Goal: Communication & Community: Answer question/provide support

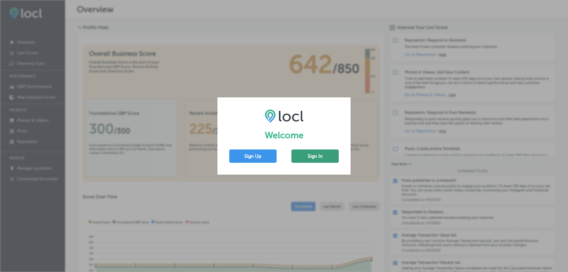
click at [322, 158] on button "Sign In" at bounding box center [314, 155] width 47 height 13
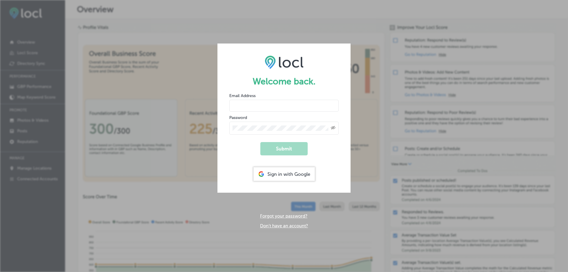
click at [288, 179] on div "Sign in with Google" at bounding box center [284, 174] width 61 height 14
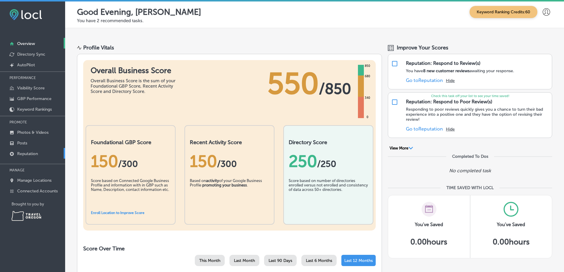
click at [25, 151] on link "Reputation" at bounding box center [32, 153] width 65 height 11
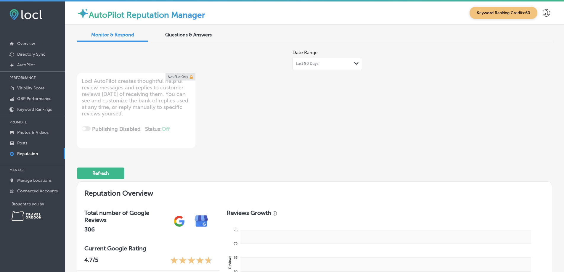
type textarea "x"
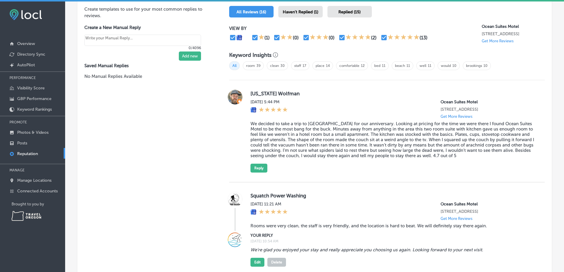
scroll to position [385, 0]
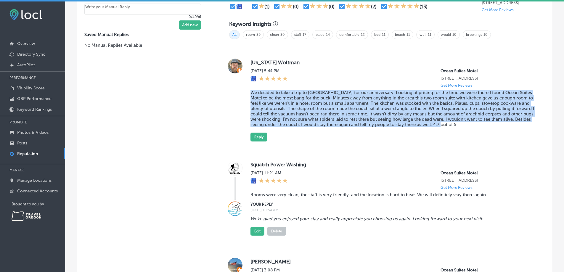
drag, startPoint x: 477, startPoint y: 130, endPoint x: 249, endPoint y: 98, distance: 230.4
click at [250, 98] on blockquote "We decided to take a trip to Brookings for our anniversary. Looking at pricing …" at bounding box center [392, 108] width 285 height 37
copy blockquote "We decided to take a trip to Brookings for our anniversary. Looking at pricing …"
click at [478, 126] on blockquote "We decided to take a trip to Brookings for our anniversary. Looking at pricing …" at bounding box center [392, 108] width 285 height 37
drag, startPoint x: 476, startPoint y: 130, endPoint x: 248, endPoint y: 99, distance: 230.0
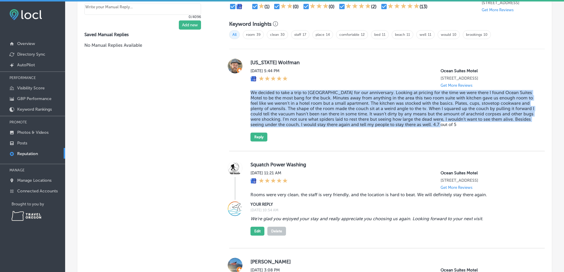
click at [248, 99] on div "Oregon Wolfman Wed, Oct 8, 2025 5:44 PM Ocean Suites Motel 16045 Lower Harbor R…" at bounding box center [386, 100] width 315 height 83
copy blockquote "We decided to take a trip to Brookings for our anniversary. Looking at pricing …"
click at [258, 141] on button "Reply" at bounding box center [258, 137] width 17 height 9
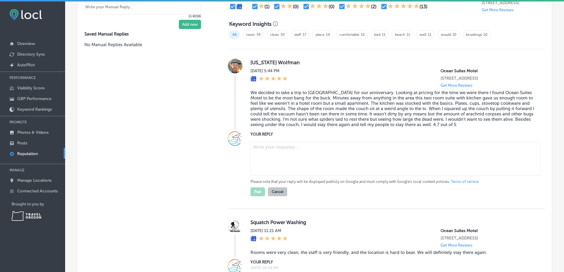
click at [272, 154] on textarea at bounding box center [395, 159] width 290 height 34
paste textarea "Thank you for the thoughtful review and for spending your anniversary with us. …"
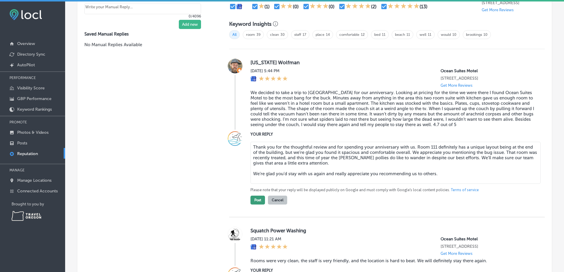
type textarea "Thank you for the thoughtful review and for spending your anniversary with us. …"
click at [259, 204] on button "Post" at bounding box center [257, 200] width 14 height 9
type textarea "x"
